Goal: Use online tool/utility: Utilize a website feature to perform a specific function

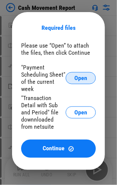
click at [85, 78] on span "Open" at bounding box center [80, 78] width 13 height 6
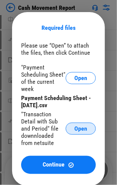
scroll to position [38, 0]
click at [85, 127] on span "Open" at bounding box center [80, 128] width 13 height 6
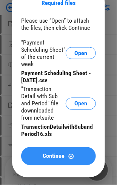
scroll to position [75, 0]
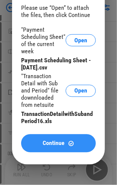
click at [60, 146] on span "Continue" at bounding box center [54, 143] width 22 height 6
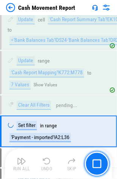
scroll to position [2245, 0]
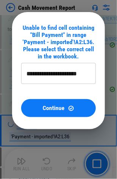
type input "**********"
click at [80, 43] on div "Unable to find cell containing "Bill Payment" in range 'Payment - imported'!A2:…" at bounding box center [58, 42] width 75 height 36
click at [76, 71] on input "**********" at bounding box center [58, 73] width 75 height 21
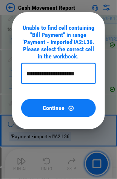
drag, startPoint x: 88, startPoint y: 72, endPoint x: 0, endPoint y: 66, distance: 88.3
click at [0, 66] on div "**********" at bounding box center [58, 70] width 117 height 141
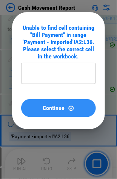
click at [66, 107] on div "Continue" at bounding box center [58, 108] width 56 height 6
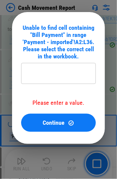
click at [47, 75] on input "text" at bounding box center [58, 73] width 75 height 21
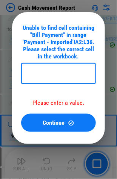
type input "**********"
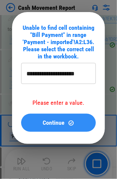
click at [68, 123] on img at bounding box center [71, 123] width 6 height 6
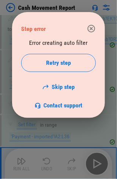
scroll to position [2282, 0]
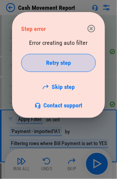
click at [79, 61] on div "Retry step" at bounding box center [59, 63] width 56 height 6
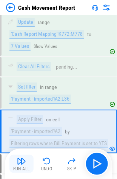
click at [24, 162] on img "button" at bounding box center [21, 161] width 9 height 9
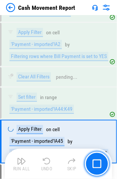
scroll to position [2378, 0]
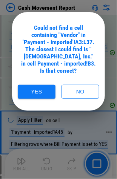
click at [43, 85] on button "Yes" at bounding box center [37, 92] width 38 height 14
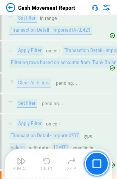
scroll to position [3103, 0]
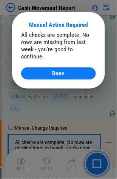
click at [58, 70] on span "Done" at bounding box center [58, 73] width 12 height 6
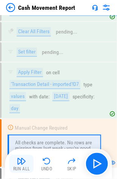
click at [25, 163] on img "button" at bounding box center [21, 161] width 9 height 9
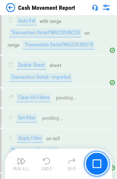
scroll to position [3680, 0]
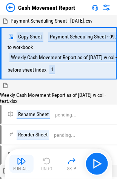
click at [26, 161] on img "button" at bounding box center [21, 161] width 9 height 9
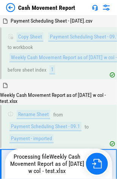
scroll to position [66, 0]
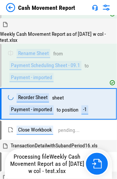
scroll to position [66, 0]
